Goal: Check status

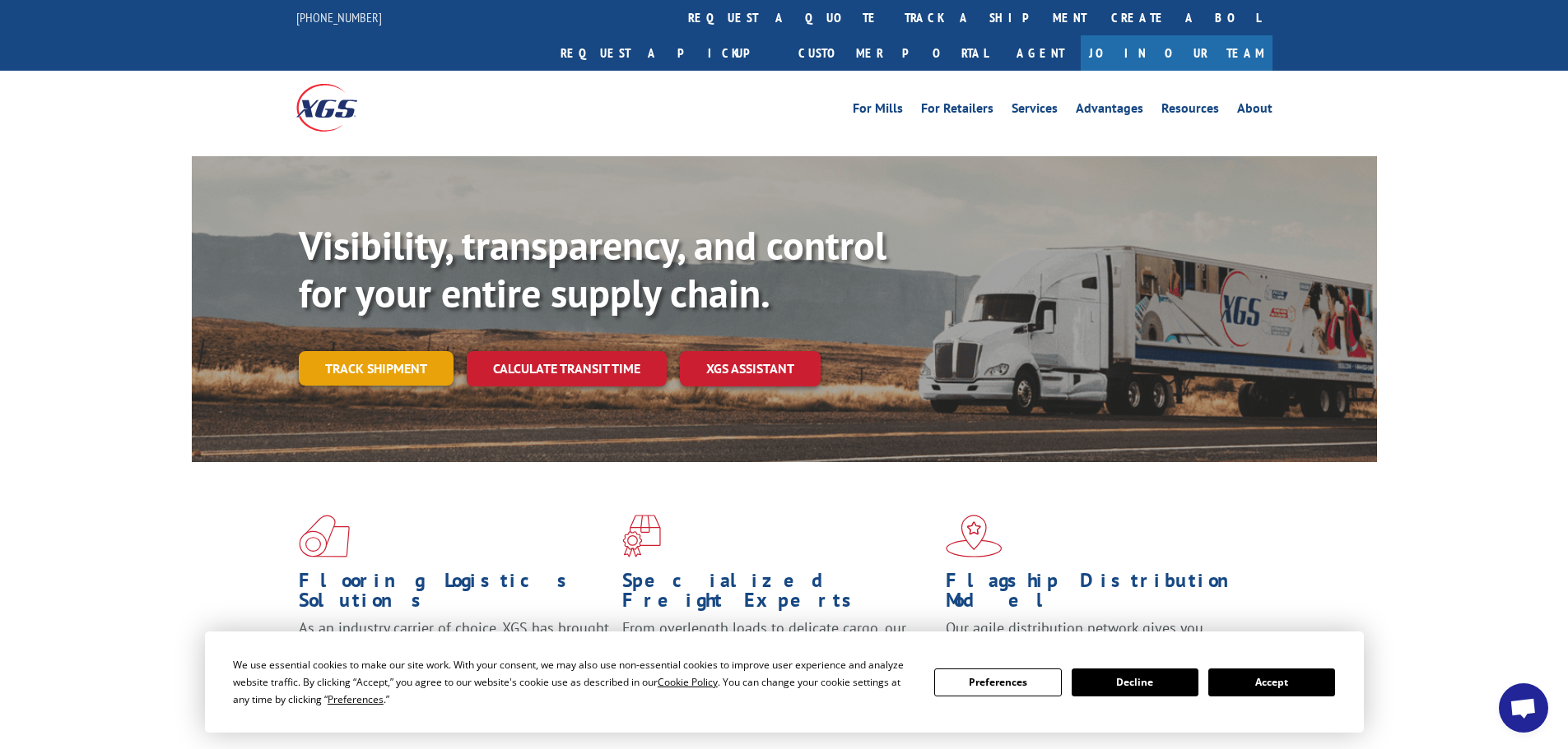
click at [416, 351] on link "Track shipment" at bounding box center [376, 368] width 155 height 35
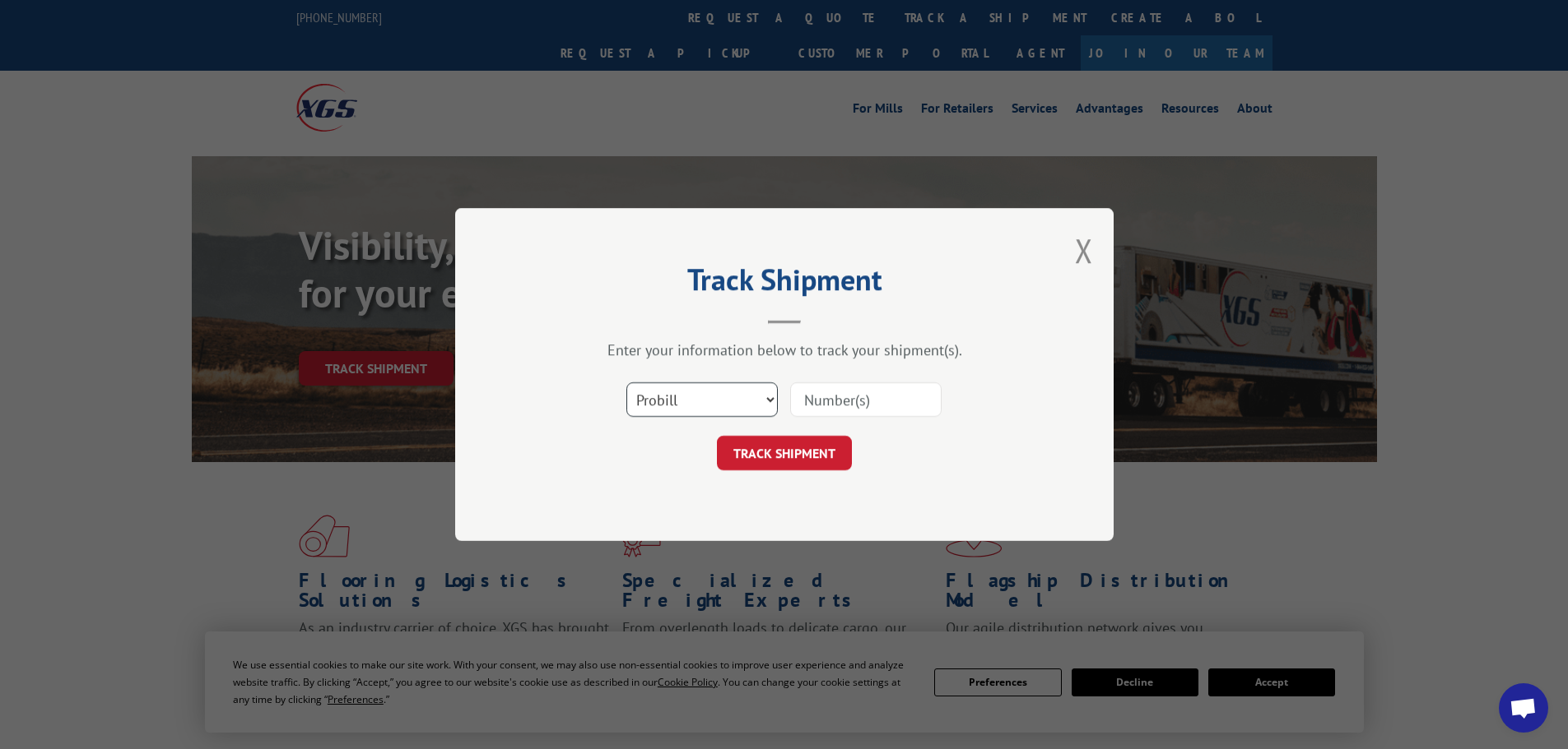
drag, startPoint x: 773, startPoint y: 402, endPoint x: 721, endPoint y: 412, distance: 53.0
click at [772, 401] on select "Select category... Probill BOL PO" at bounding box center [701, 400] width 151 height 35
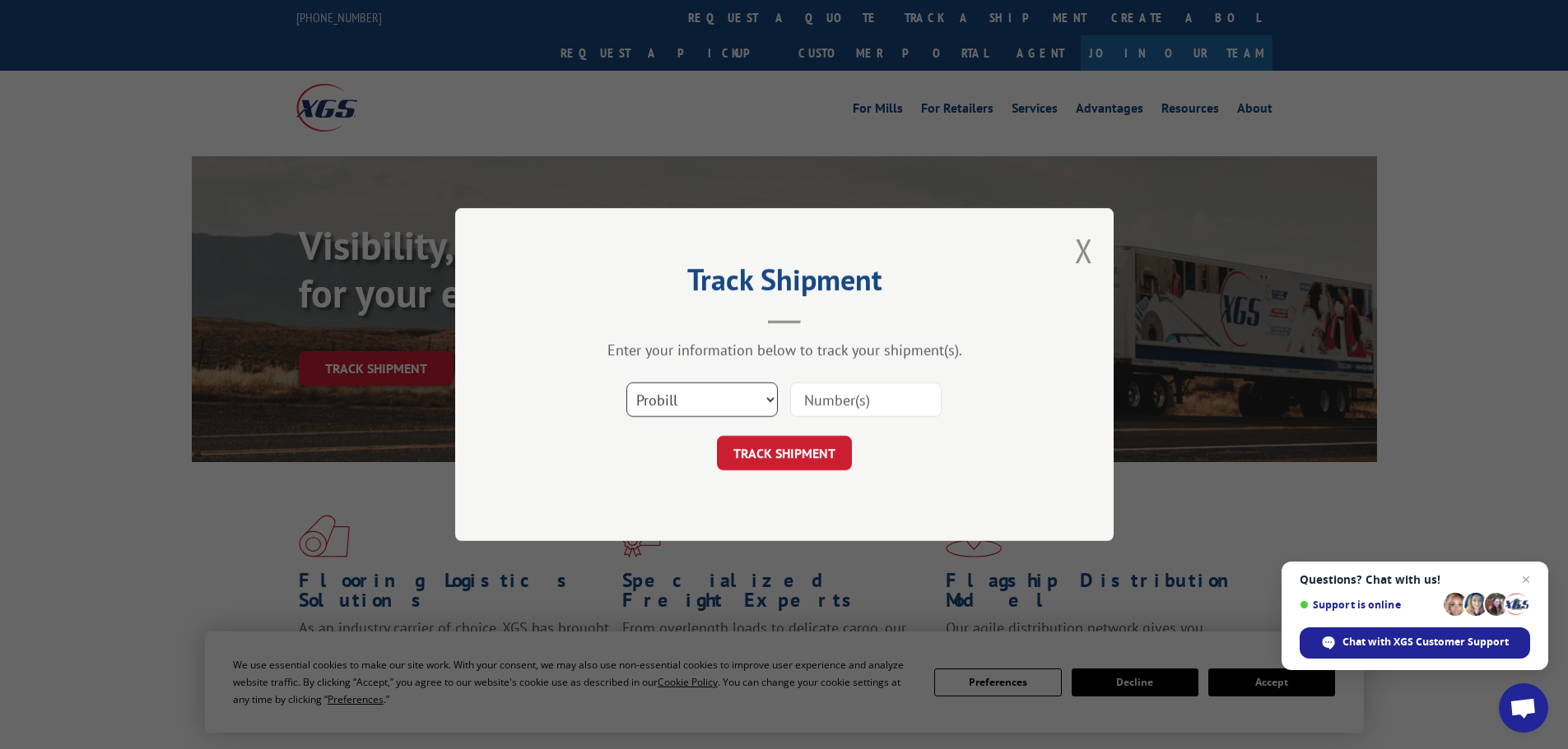
select select "bol"
click at [626, 383] on select "Select category... Probill BOL PO" at bounding box center [701, 400] width 151 height 35
drag, startPoint x: 898, startPoint y: 398, endPoint x: 873, endPoint y: 408, distance: 26.9
click at [897, 398] on input at bounding box center [865, 400] width 151 height 35
paste input "7056009"
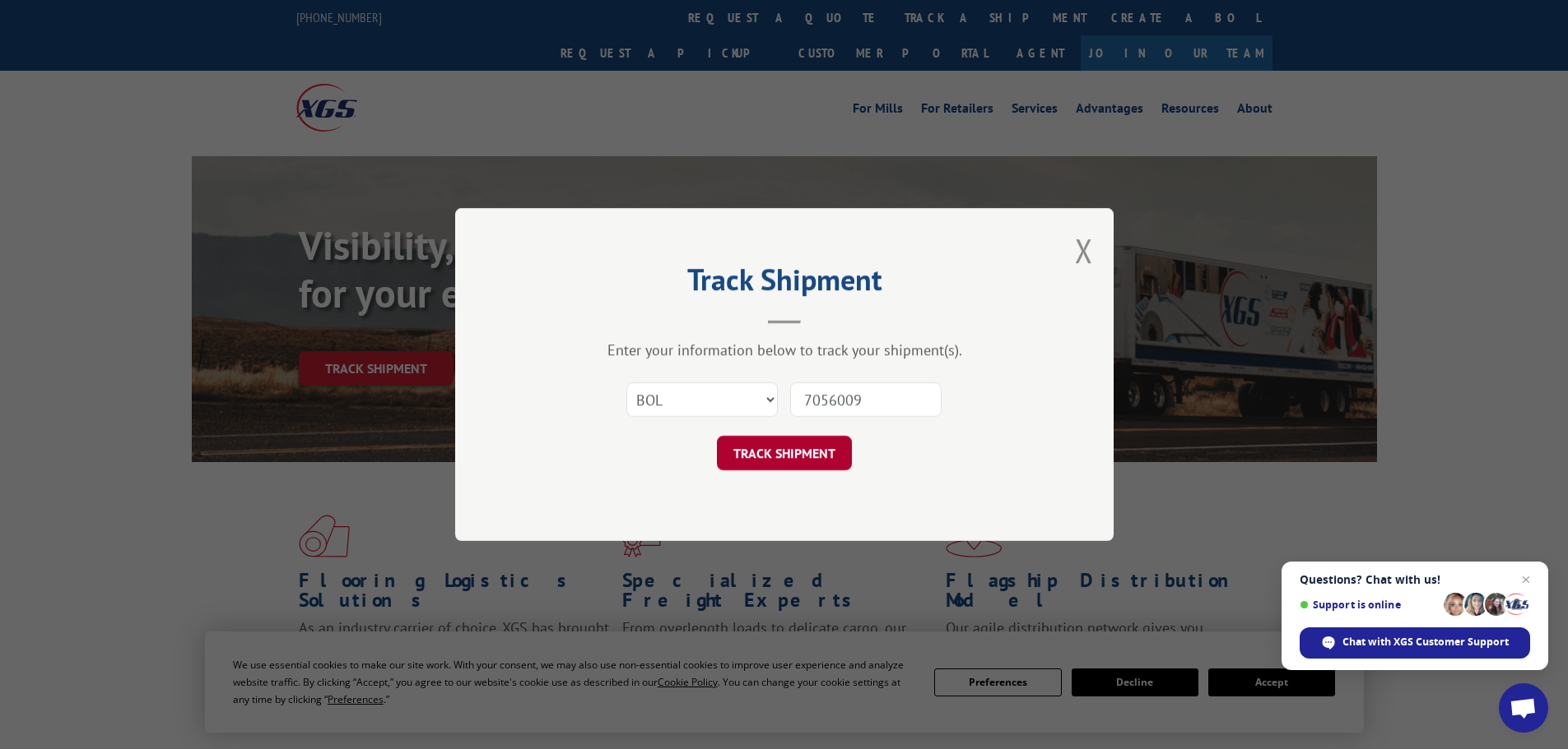
type input "7056009"
click at [811, 458] on button "TRACK SHIPMENT" at bounding box center [784, 453] width 135 height 35
